Goal: Task Accomplishment & Management: Manage account settings

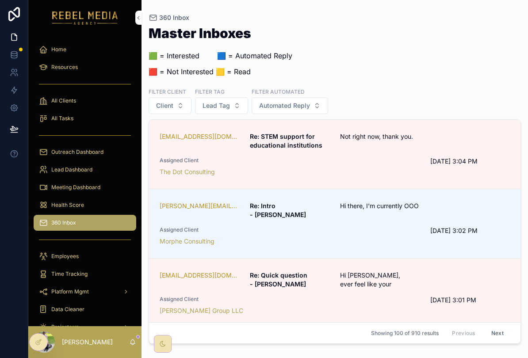
scroll to position [-12, 0]
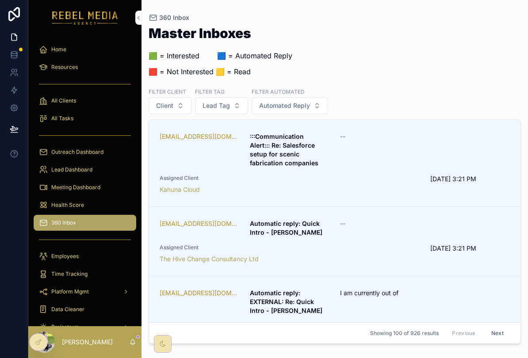
click at [99, 206] on div "Health Score" at bounding box center [85, 205] width 92 height 14
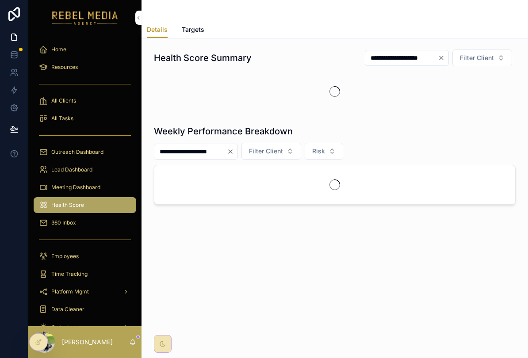
click at [94, 184] on span "Meeting Dashboard" at bounding box center [75, 187] width 49 height 7
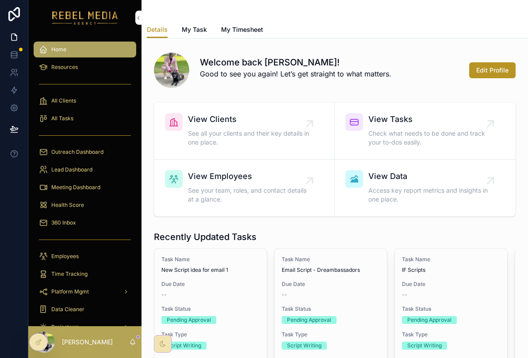
click at [80, 216] on div "360 Inbox" at bounding box center [85, 223] width 92 height 14
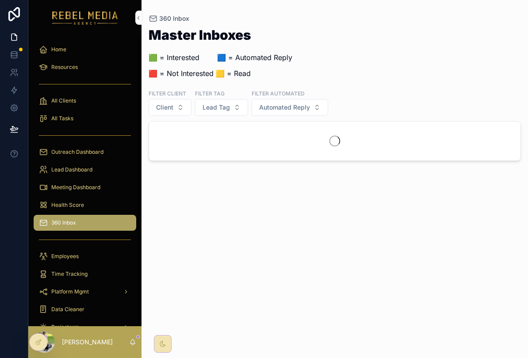
click at [92, 218] on div "360 Inbox" at bounding box center [85, 223] width 92 height 14
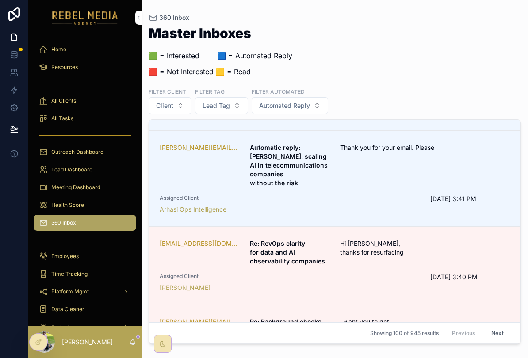
scroll to position [341, 0]
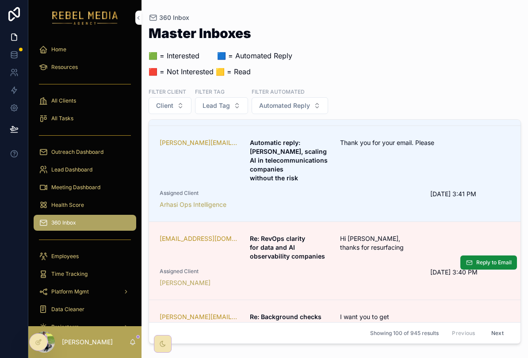
click at [407, 249] on div "Hi Heather, thanks for resurfacing" at bounding box center [395, 247] width 110 height 27
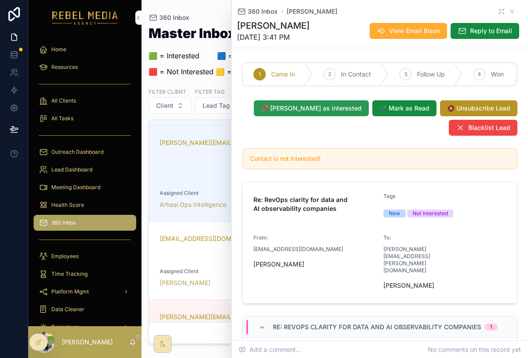
click at [334, 113] on button "📌 Mark as interested" at bounding box center [311, 108] width 115 height 16
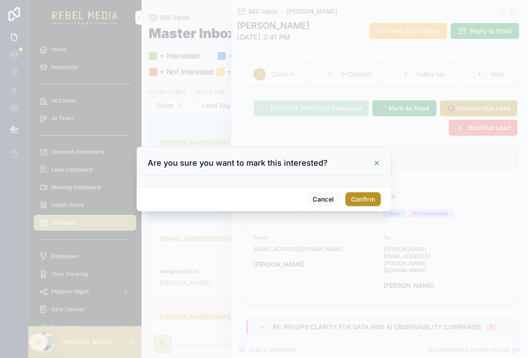
click at [371, 200] on button "Confirm" at bounding box center [362, 199] width 35 height 14
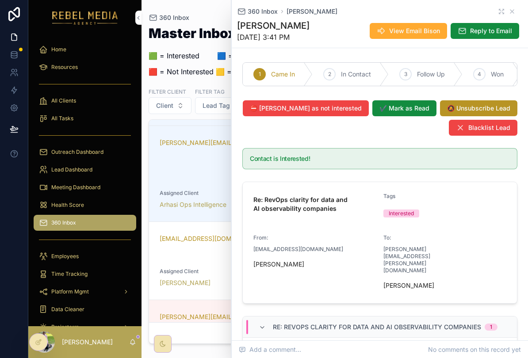
click at [518, 8] on div "360 Inbox Vanessa Mehaouchi" at bounding box center [380, 11] width 286 height 9
click at [512, 12] on icon "scrollable content" at bounding box center [511, 11] width 7 height 7
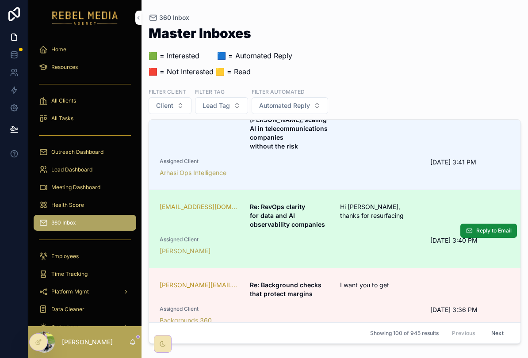
scroll to position [420, 0]
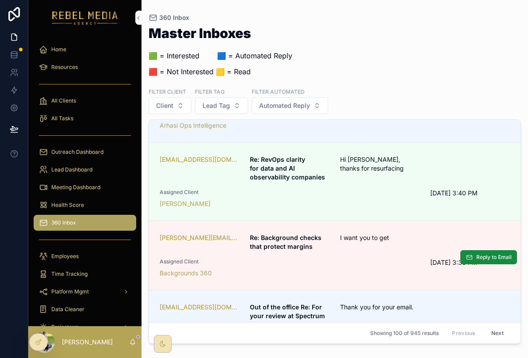
click at [230, 267] on div "Assigned Client Backgrounds 360" at bounding box center [290, 267] width 260 height 19
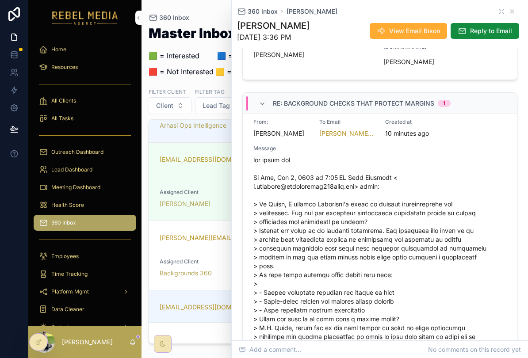
scroll to position [217, 0]
click at [514, 13] on icon "scrollable content" at bounding box center [511, 11] width 7 height 7
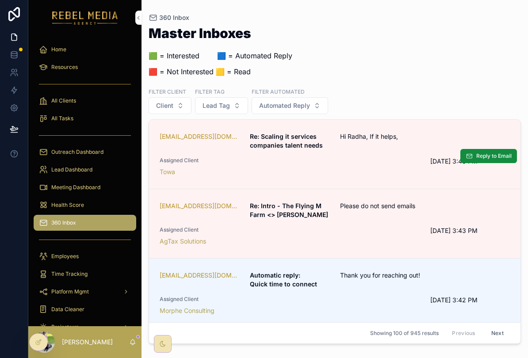
click at [365, 141] on div "Hi Radha, If it helps," at bounding box center [395, 141] width 110 height 18
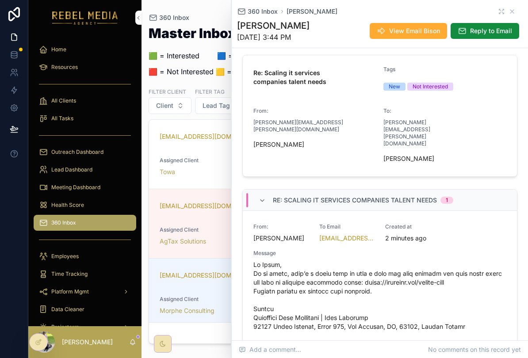
scroll to position [124, 0]
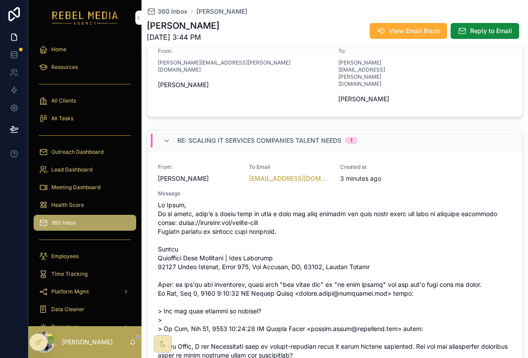
scroll to position [226, 0]
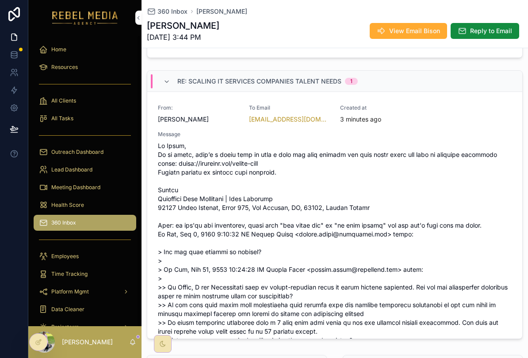
click at [80, 211] on div "Health Score" at bounding box center [85, 205] width 92 height 14
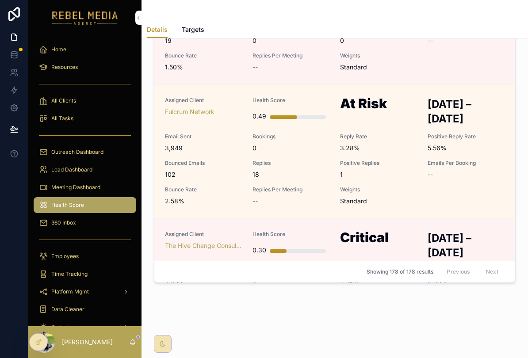
scroll to position [3746, 0]
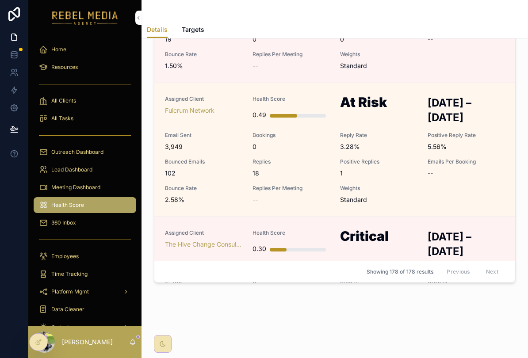
click at [86, 190] on span "Meeting Dashboard" at bounding box center [75, 187] width 49 height 7
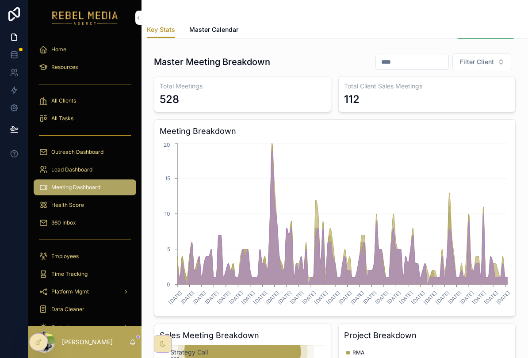
scroll to position [9, 0]
